Goal: Information Seeking & Learning: Learn about a topic

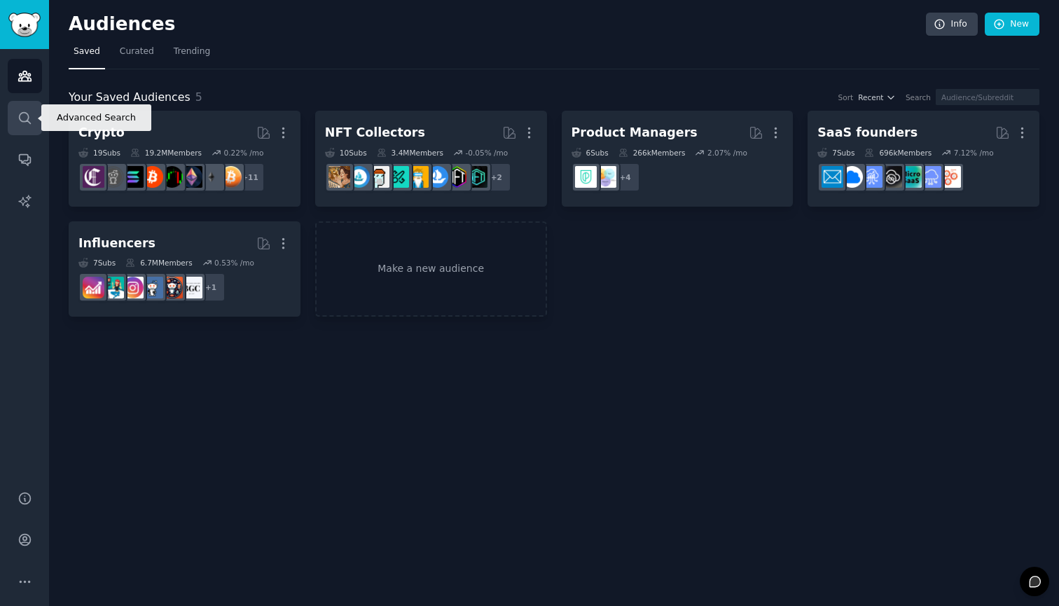
click at [20, 118] on icon "Sidebar" at bounding box center [25, 118] width 15 height 15
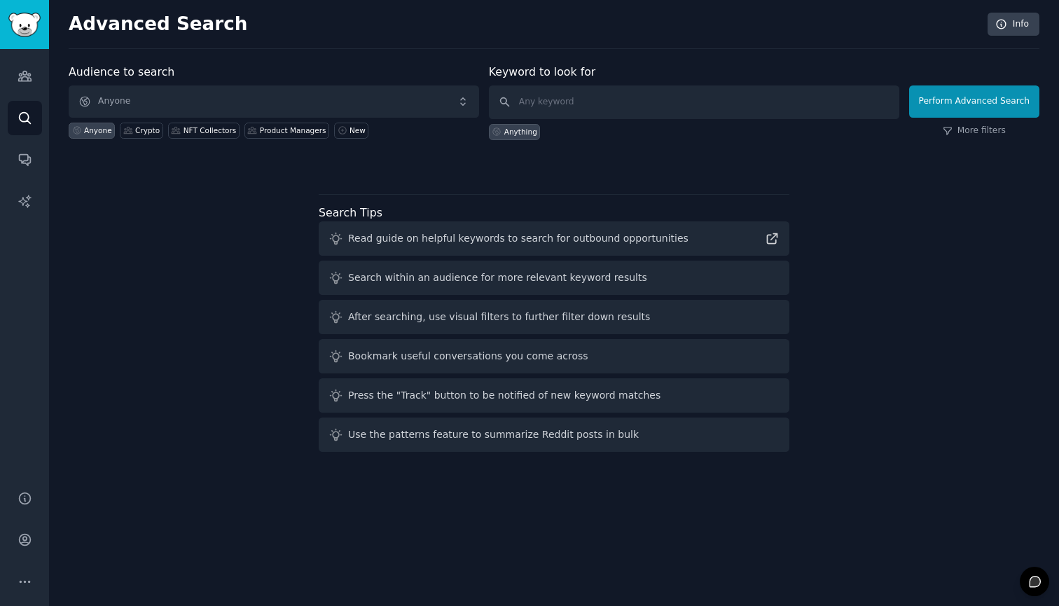
click at [310, 100] on span "Anyone" at bounding box center [274, 101] width 410 height 32
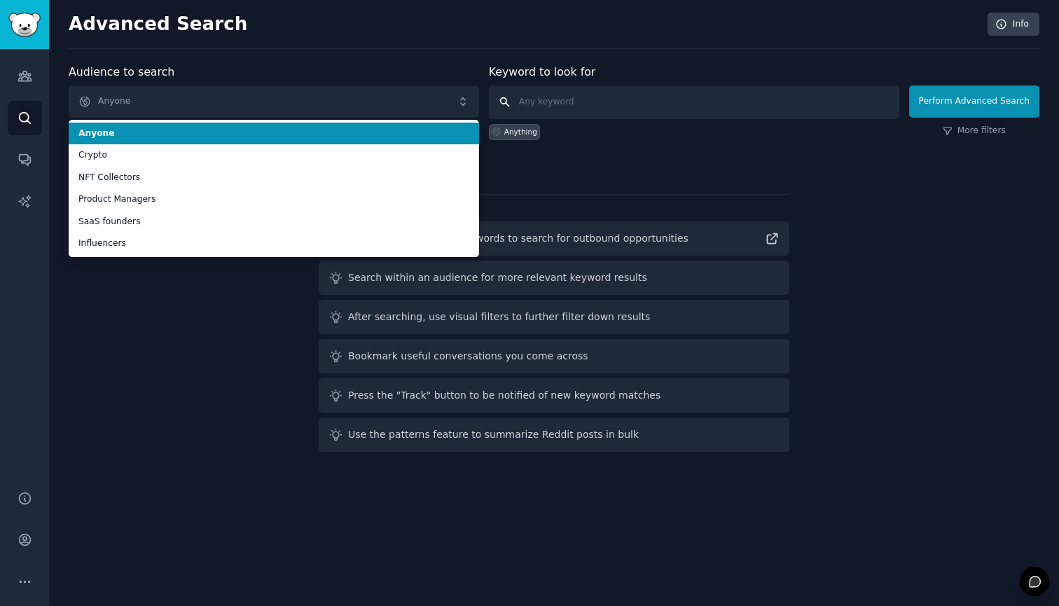
click at [658, 105] on input "text" at bounding box center [694, 102] width 410 height 34
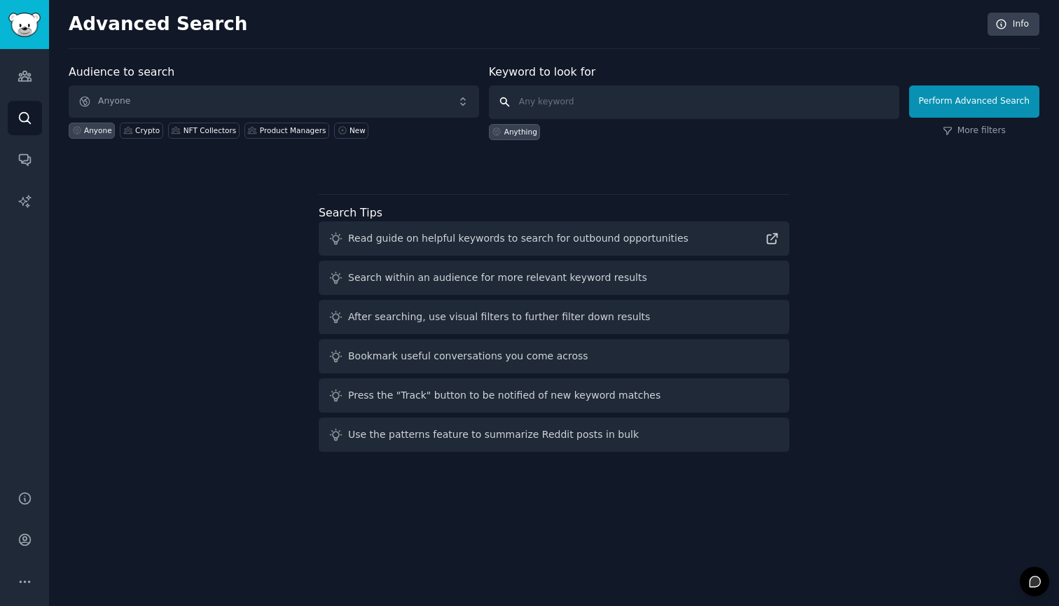
paste input "[URL][DOMAIN_NAME]"
type input "[URL][DOMAIN_NAME]"
click at [978, 105] on button "Perform Advanced Search" at bounding box center [974, 101] width 130 height 32
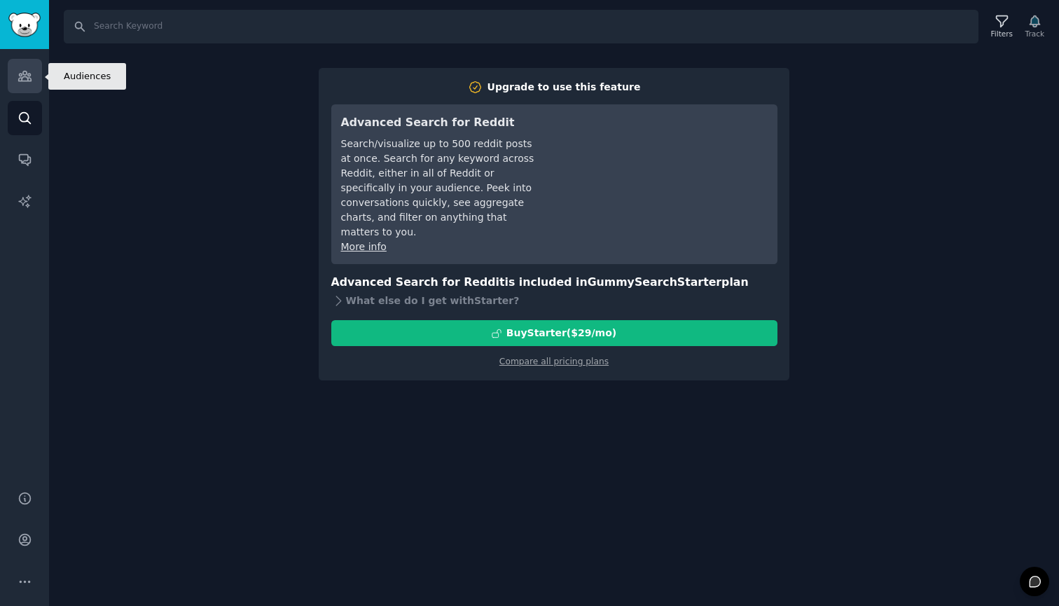
click at [19, 81] on icon "Sidebar" at bounding box center [24, 76] width 13 height 10
